Goal: Information Seeking & Learning: Learn about a topic

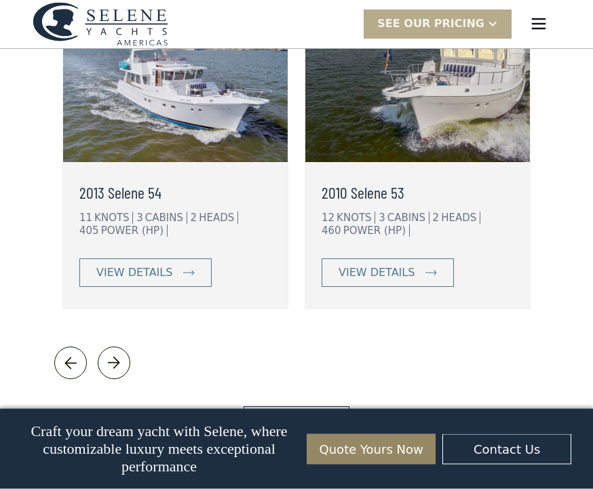
scroll to position [3652, 0]
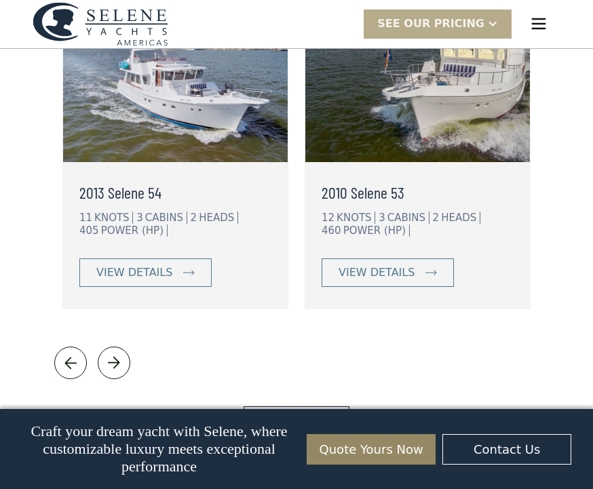
click at [311, 406] on link "View More" at bounding box center [296, 420] width 105 height 28
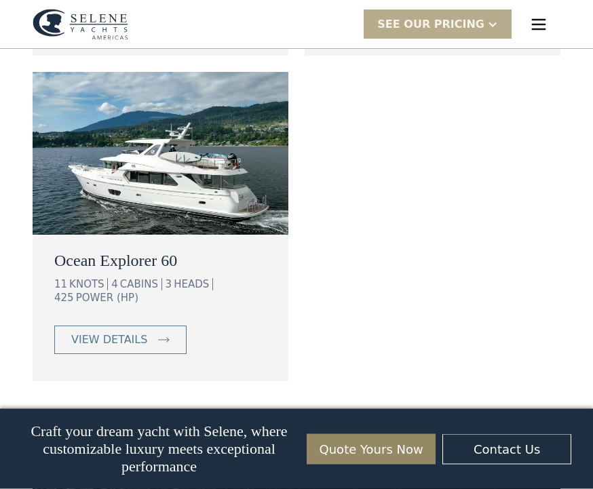
scroll to position [1579, 0]
click at [136, 332] on div "view details" at bounding box center [109, 340] width 76 height 16
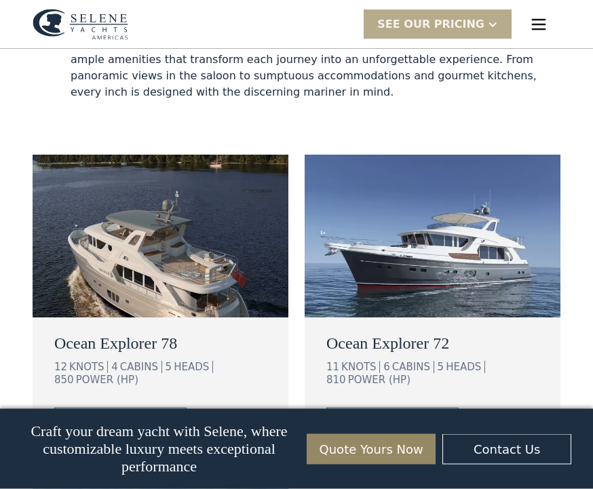
scroll to position [1171, 0]
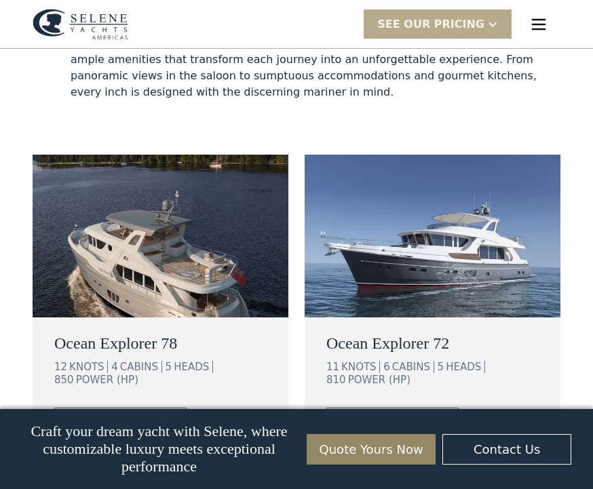
click at [141, 414] on div "view details" at bounding box center [109, 422] width 76 height 16
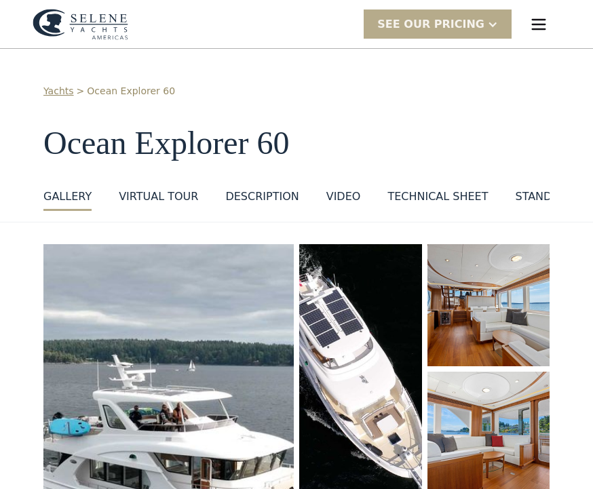
click at [488, 25] on div at bounding box center [492, 24] width 11 height 11
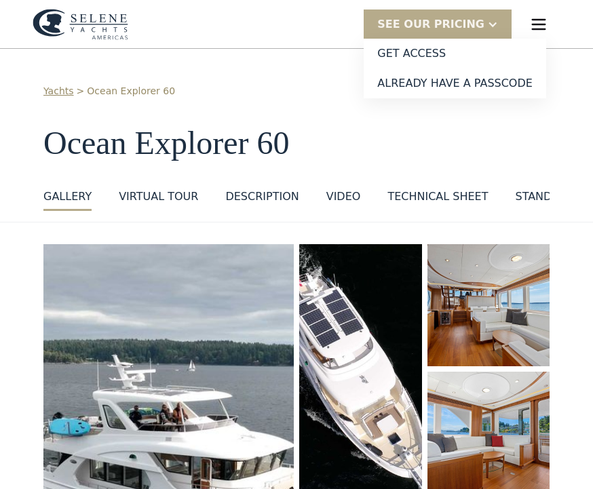
click at [524, 147] on h1 "Ocean Explorer 60" at bounding box center [296, 144] width 506 height 36
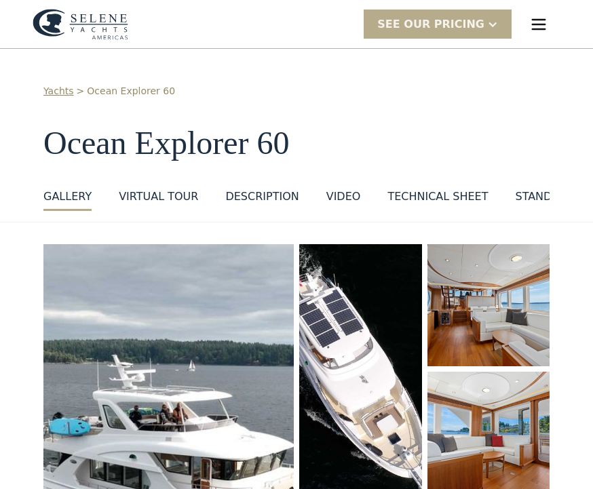
click at [172, 191] on div "VIRTUAL TOUR" at bounding box center [158, 197] width 79 height 16
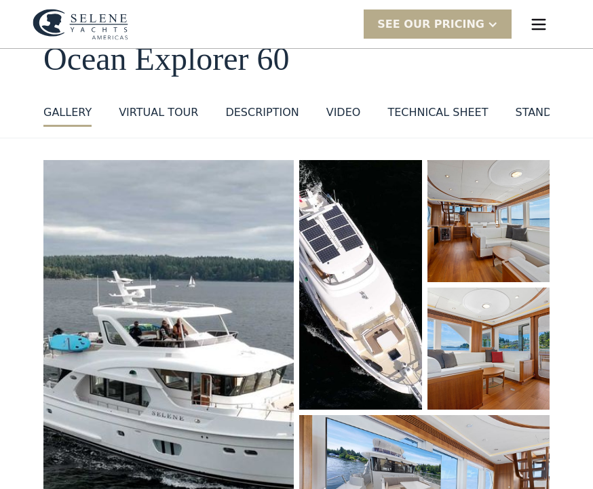
scroll to position [79, 0]
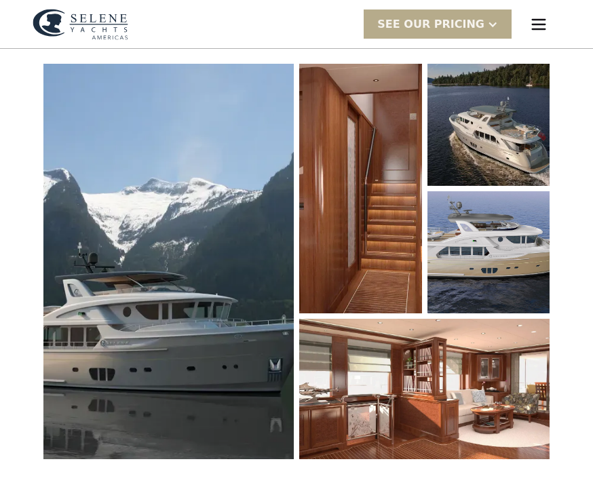
scroll to position [166, 0]
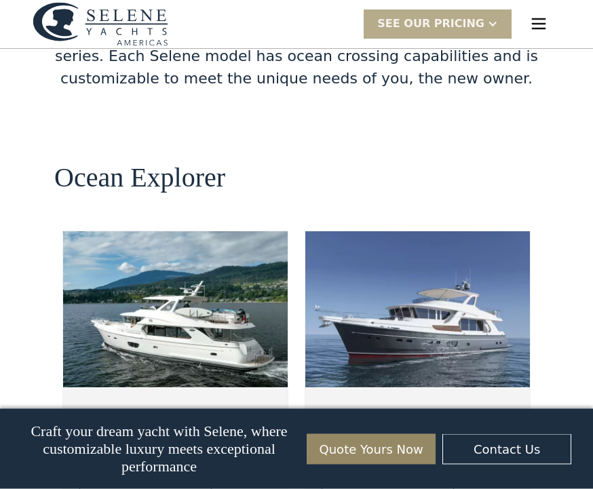
scroll to position [2312, 0]
